Goal: Information Seeking & Learning: Learn about a topic

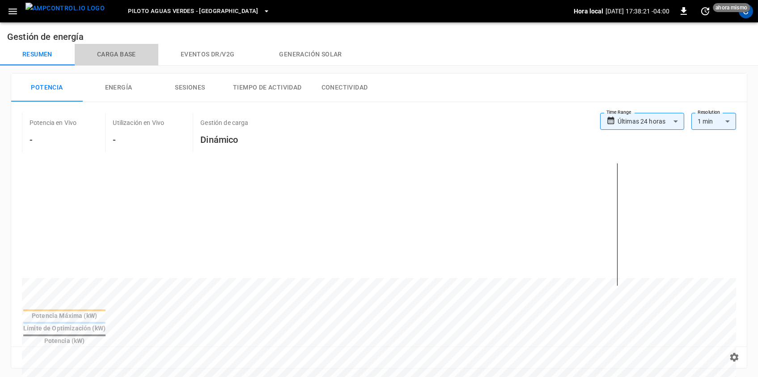
click at [131, 60] on button "Carga base" at bounding box center [117, 54] width 84 height 21
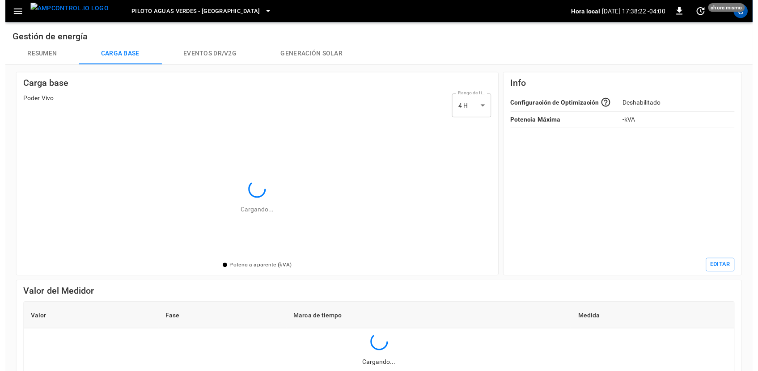
scroll to position [136, 469]
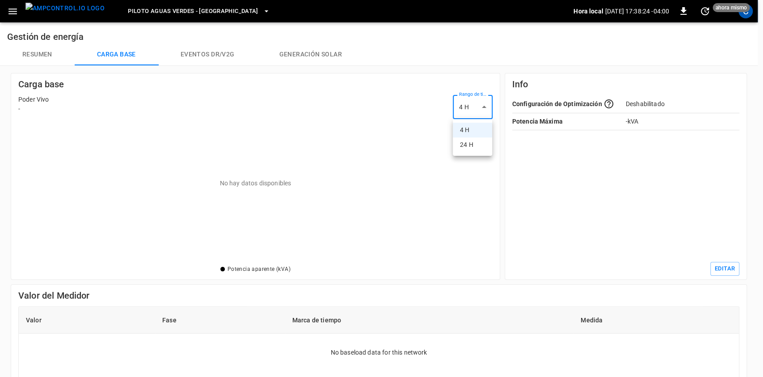
click at [474, 106] on body "Piloto Aguas Verdes - [GEOGRAPHIC_DATA] local [DATE] 17:38:24 -04:00 0 ahora mi…" at bounding box center [381, 303] width 763 height 606
click at [468, 140] on li "24 H" at bounding box center [472, 144] width 39 height 15
type input "***"
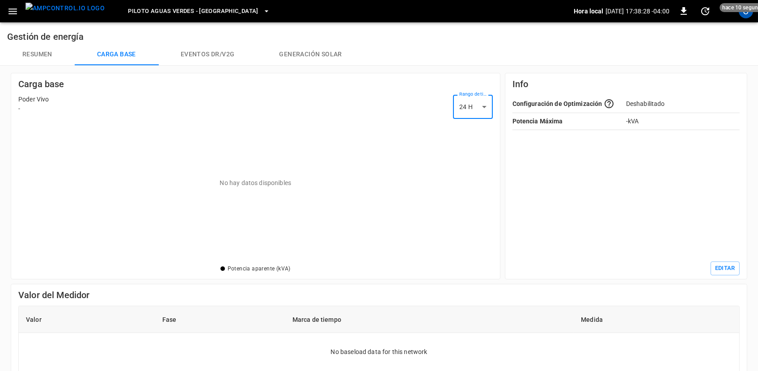
click at [205, 51] on button "Eventos DR/V2G" at bounding box center [207, 54] width 99 height 21
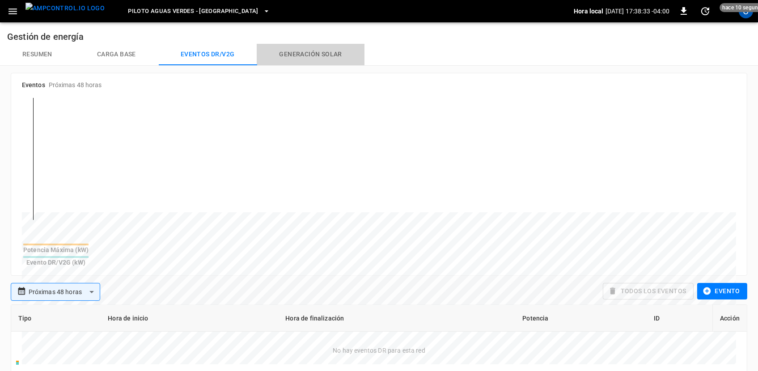
click at [330, 55] on button "Generación solar" at bounding box center [310, 54] width 107 height 21
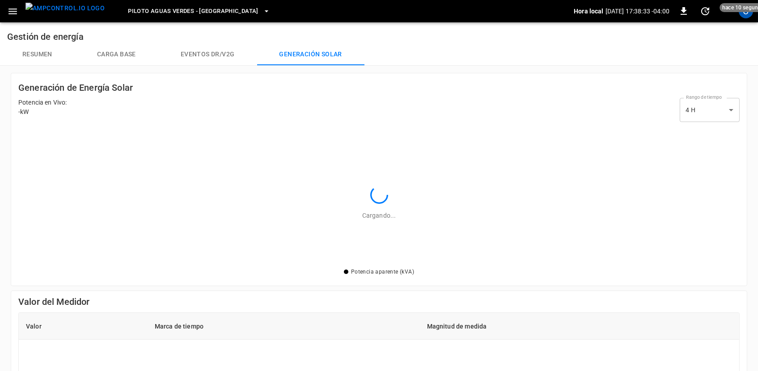
scroll to position [136, 716]
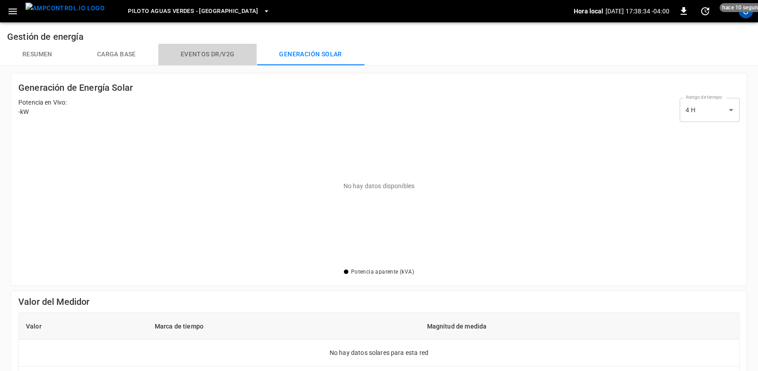
click at [218, 50] on button "Eventos DR/V2G" at bounding box center [207, 54] width 99 height 21
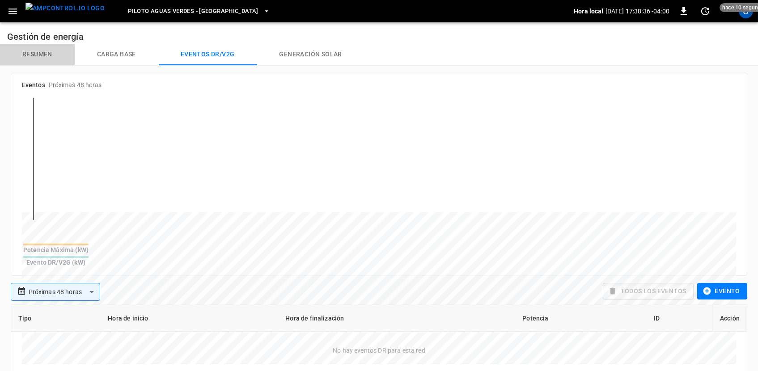
click at [50, 52] on button "Resumen" at bounding box center [37, 54] width 75 height 21
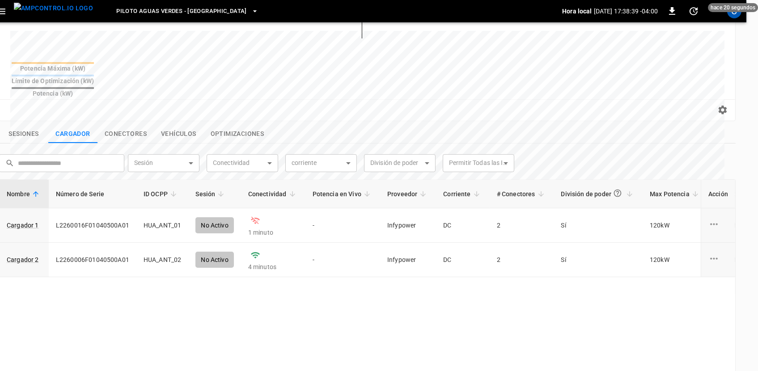
scroll to position [247, 12]
click at [24, 124] on button "Sesiones" at bounding box center [23, 133] width 49 height 19
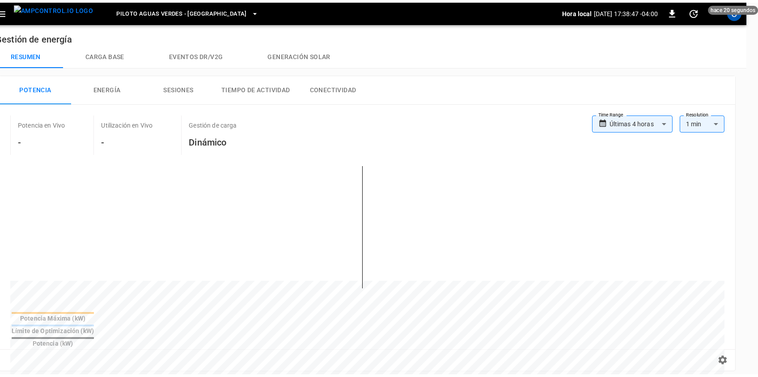
scroll to position [0, 0]
